Goal: Information Seeking & Learning: Understand process/instructions

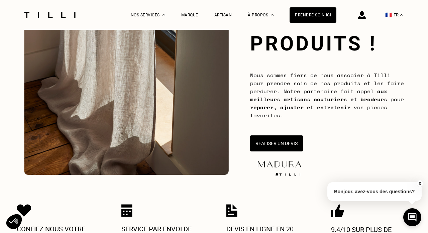
scroll to position [87, 0]
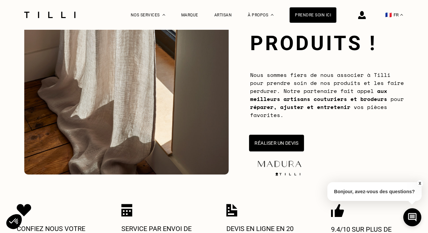
click at [268, 142] on button "Réaliser un devis" at bounding box center [276, 143] width 55 height 17
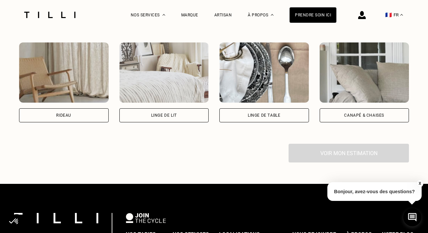
scroll to position [485, 0]
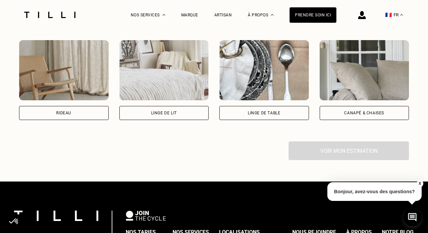
click at [77, 81] on img at bounding box center [64, 70] width 90 height 60
select select "FR"
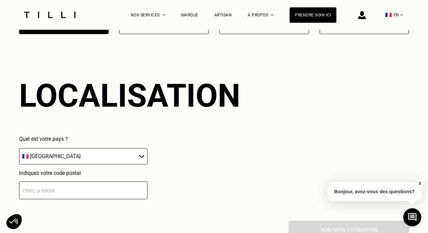
scroll to position [585, 0]
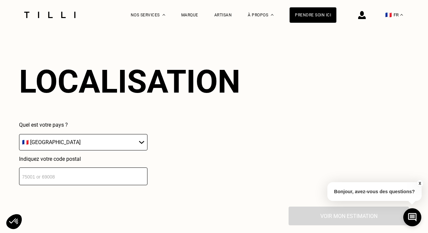
click at [67, 180] on input "number" at bounding box center [83, 177] width 128 height 18
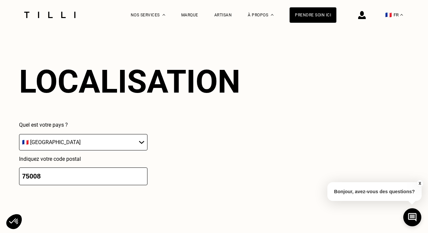
scroll to position [753, 0]
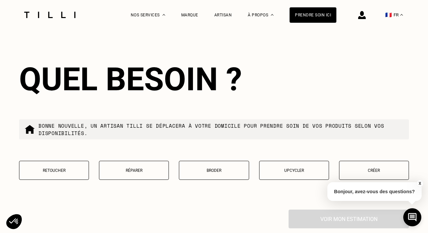
type input "75008"
click at [64, 172] on p "Retoucher" at bounding box center [54, 170] width 63 height 5
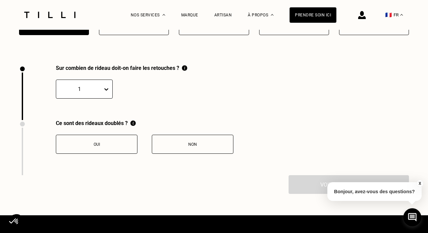
scroll to position [923, 0]
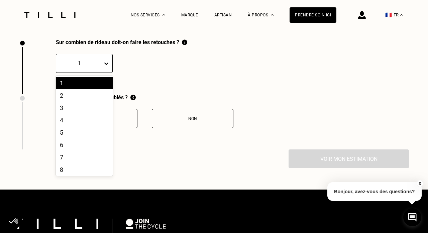
click at [106, 67] on icon at bounding box center [106, 63] width 7 height 7
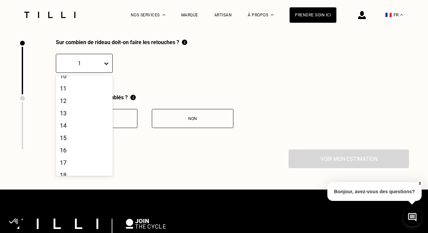
scroll to position [119, 0]
click at [67, 153] on div "16" at bounding box center [84, 149] width 57 height 12
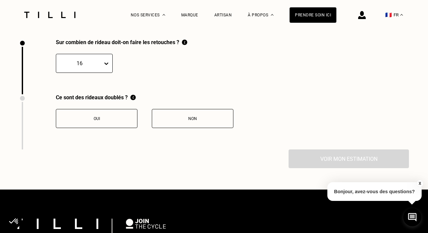
click at [178, 121] on div "Non" at bounding box center [193, 118] width 74 height 5
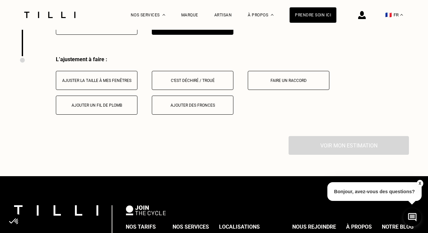
scroll to position [1034, 0]
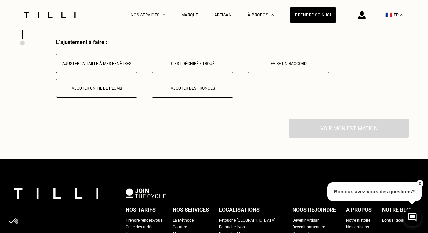
click at [111, 66] on div "Ajuster la taille à mes fenêtres" at bounding box center [97, 63] width 74 height 5
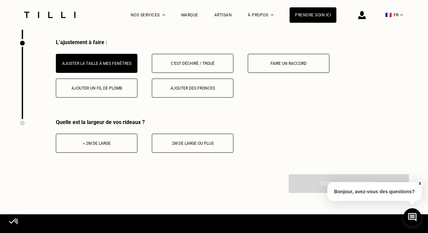
click at [99, 146] on div "< 2m de large" at bounding box center [97, 143] width 74 height 5
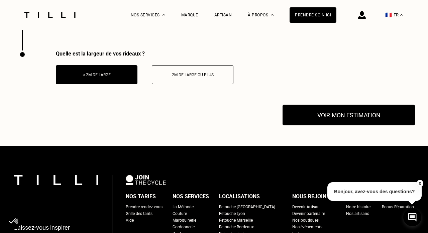
scroll to position [1104, 0]
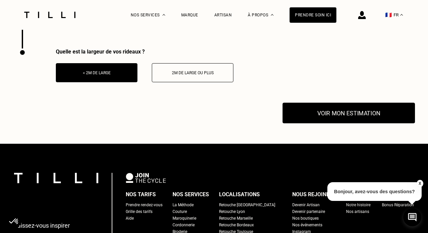
click at [337, 114] on button "Voir mon estimation" at bounding box center [349, 113] width 132 height 21
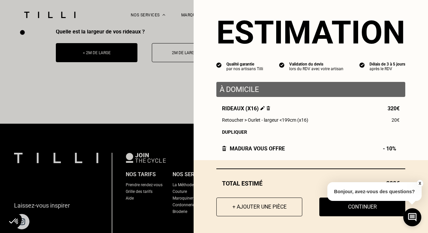
scroll to position [7, 0]
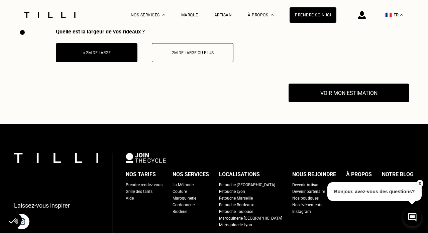
click at [422, 183] on button "X" at bounding box center [419, 183] width 7 height 7
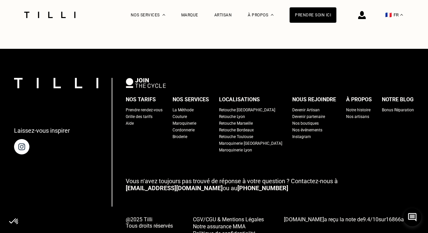
scroll to position [1077, 0]
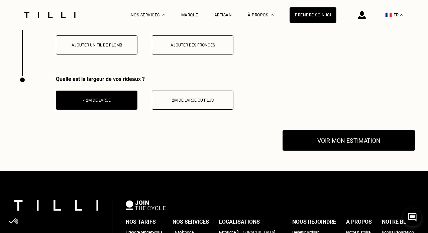
click at [325, 140] on button "Voir mon estimation" at bounding box center [349, 140] width 132 height 21
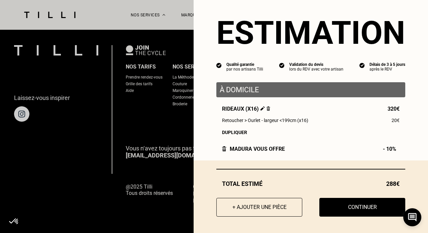
scroll to position [1234, 0]
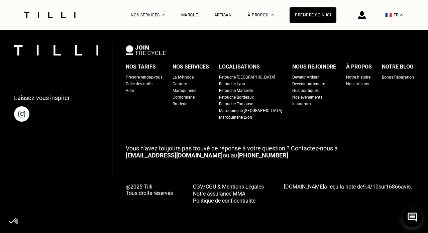
click at [415, 217] on icon at bounding box center [412, 217] width 9 height 9
click at [175, 37] on div "Laissez-vous inspirer Nos tarifs Prendre rendez-vous Grille des tarifs Aide Nos…" at bounding box center [214, 124] width 428 height 217
click at [97, 81] on div "Laissez-vous inspirer" at bounding box center [56, 84] width 84 height 78
click at [145, 204] on div "@2025 Tilli Tous droits réservés CGV/CGU & Mentions Légales Notre assurance MMA…" at bounding box center [270, 193] width 288 height 21
click at [414, 217] on icon at bounding box center [413, 217] width 6 height 3
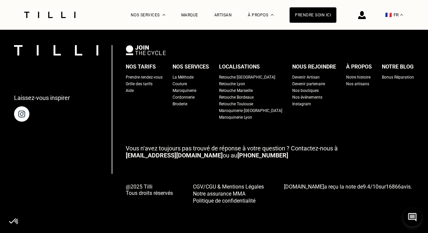
click at [146, 84] on div "Grille des tarifs" at bounding box center [139, 84] width 27 height 7
select select "FR"
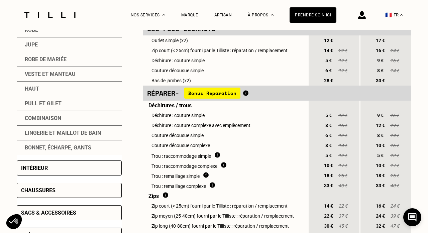
scroll to position [204, 0]
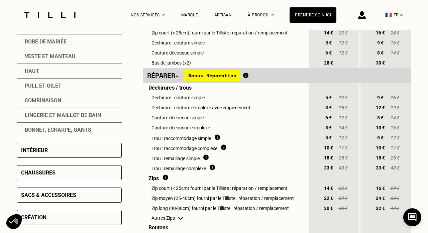
click at [50, 151] on div "Intérieur" at bounding box center [69, 150] width 105 height 15
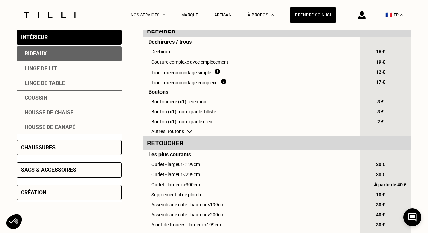
scroll to position [163, 0]
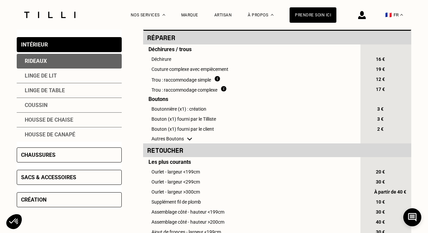
click at [44, 61] on div "Rideaux" at bounding box center [69, 61] width 105 height 15
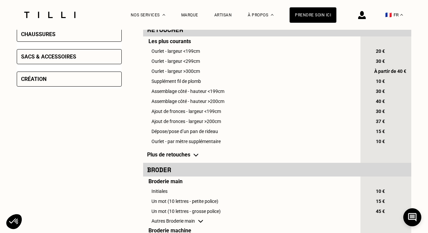
scroll to position [284, 0]
click at [185, 154] on td "Plus de retouches" at bounding box center [251, 155] width 216 height 16
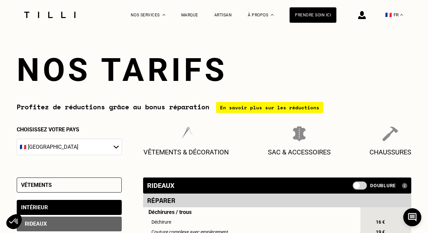
scroll to position [0, 0]
